Goal: Find specific fact: Find specific fact

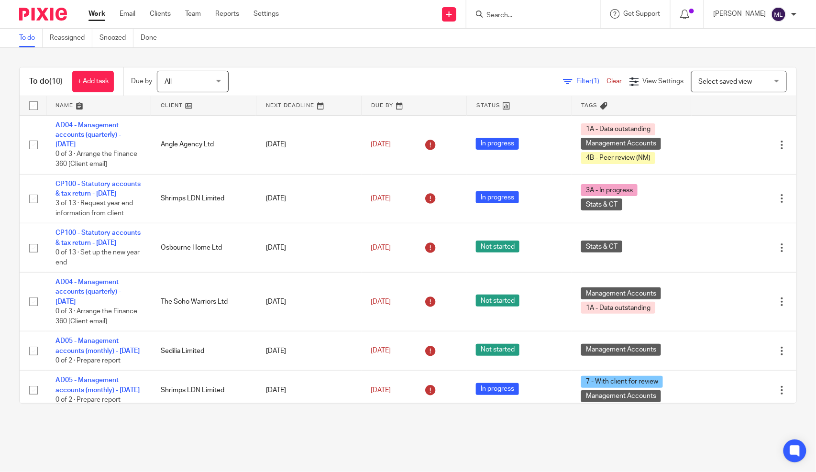
click at [533, 16] on input "Search" at bounding box center [528, 15] width 86 height 9
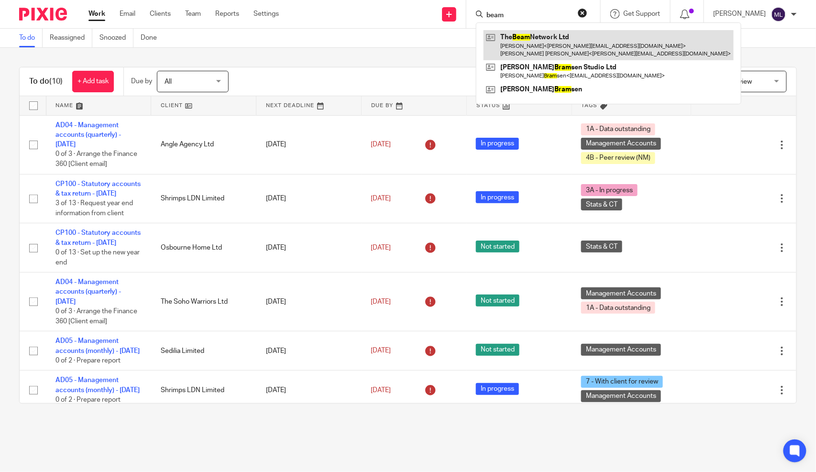
type input "beam"
click at [581, 54] on link at bounding box center [609, 45] width 250 height 30
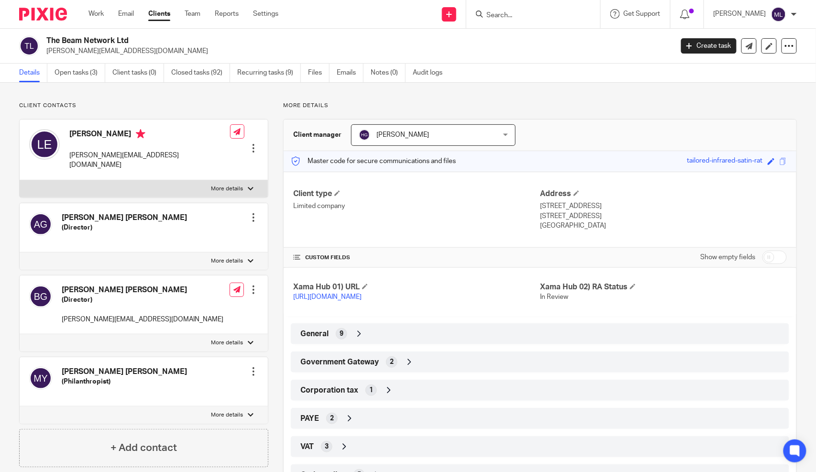
scroll to position [53, 0]
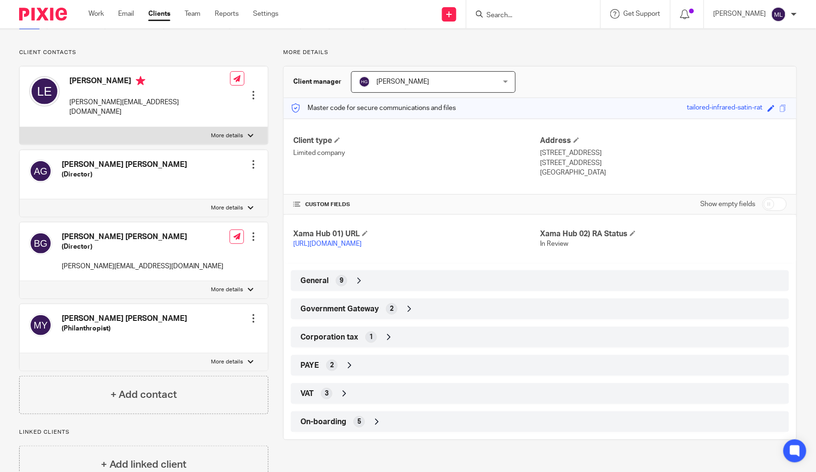
click at [382, 331] on div "Client type Limited company Address 8 Shepherd Market, Mayfair London, W1J 7JY …" at bounding box center [540, 276] width 513 height 314
click at [366, 317] on div "Government Gateway 2" at bounding box center [540, 309] width 484 height 16
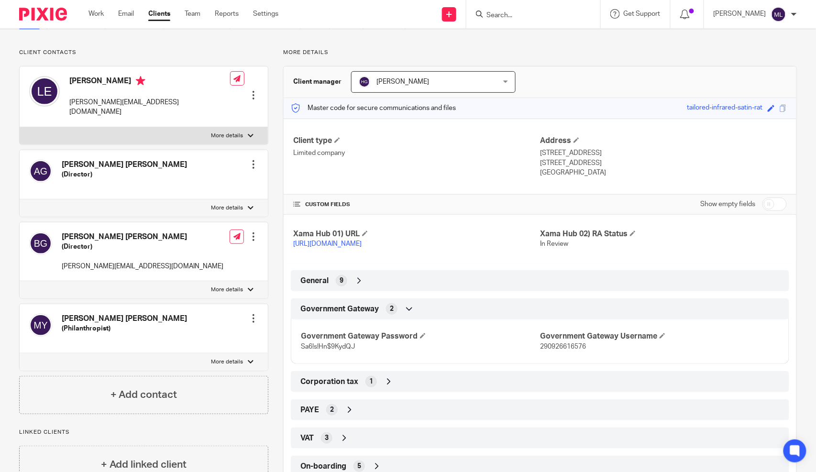
click at [562, 350] on span "290926616576" at bounding box center [563, 346] width 46 height 7
copy span "290926616576"
click at [336, 350] on span "Sa6!s!Hn$9KydQJ" at bounding box center [328, 346] width 54 height 7
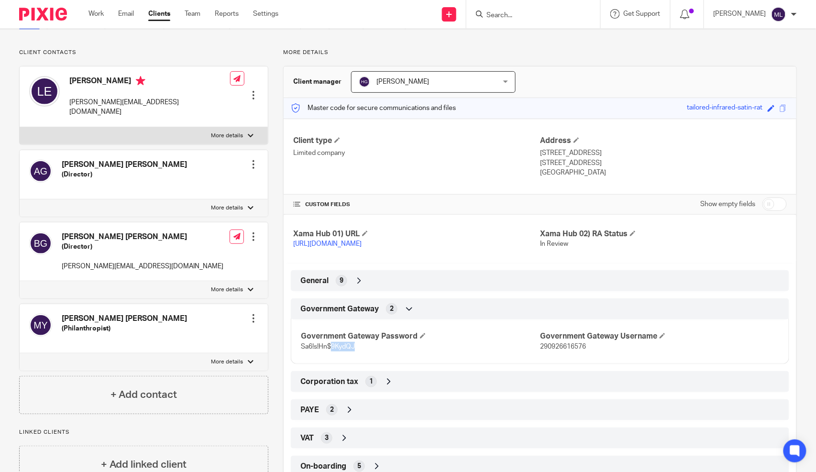
click at [336, 350] on span "Sa6!s!Hn$9KydQJ" at bounding box center [328, 346] width 54 height 7
